Goal: Information Seeking & Learning: Learn about a topic

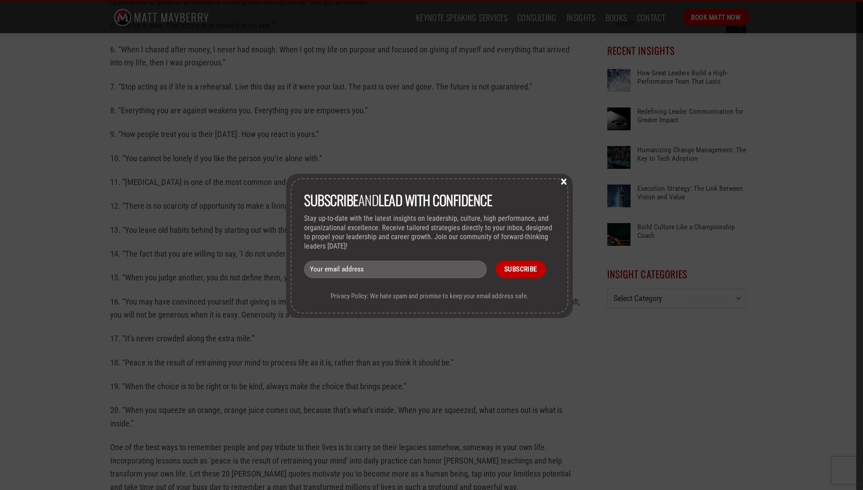
click at [565, 180] on button "×" at bounding box center [563, 181] width 13 height 8
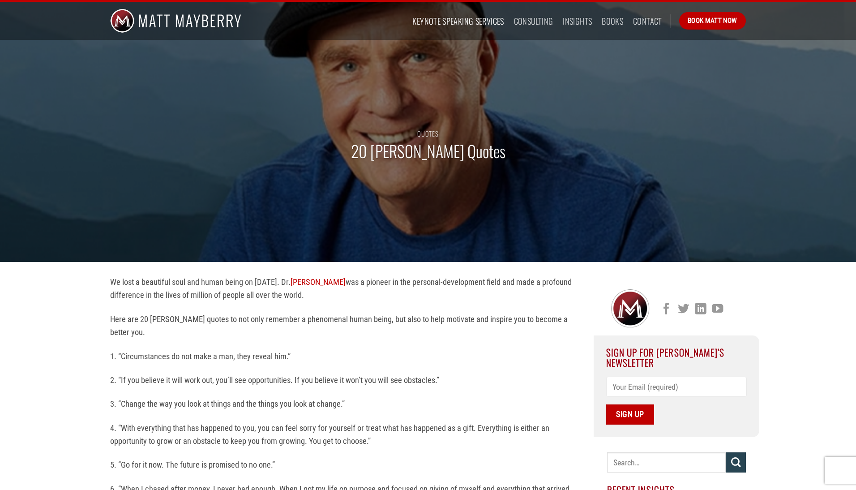
click at [469, 21] on link "Keynote Speaking Services" at bounding box center [457, 21] width 91 height 16
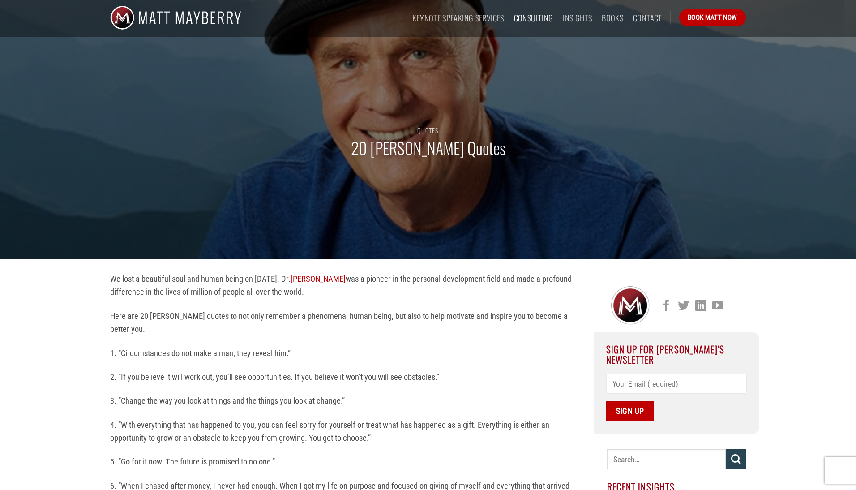
click at [534, 17] on link "Consulting" at bounding box center [533, 18] width 39 height 16
click at [572, 17] on link "Insights" at bounding box center [577, 18] width 29 height 16
